Goal: Task Accomplishment & Management: Manage account settings

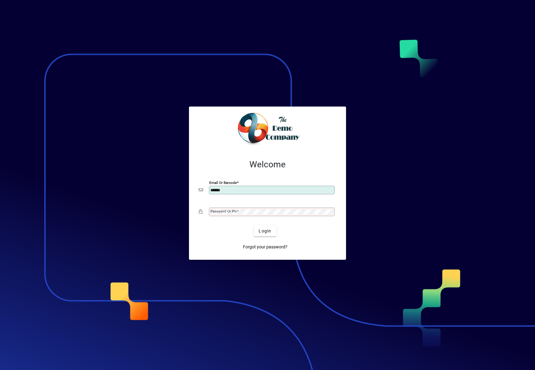
type input "**********"
click at [254, 225] on button "Login" at bounding box center [265, 230] width 22 height 11
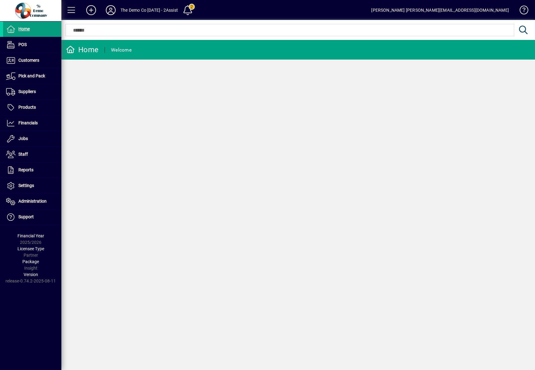
click at [109, 12] on icon at bounding box center [111, 10] width 12 height 10
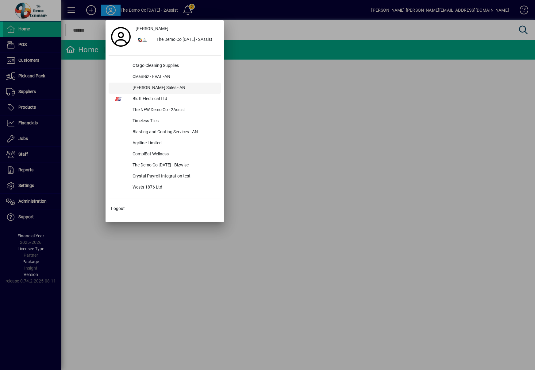
click at [138, 85] on div "[PERSON_NAME] Sales - AN" at bounding box center [174, 88] width 93 height 11
